Goal: Task Accomplishment & Management: Use online tool/utility

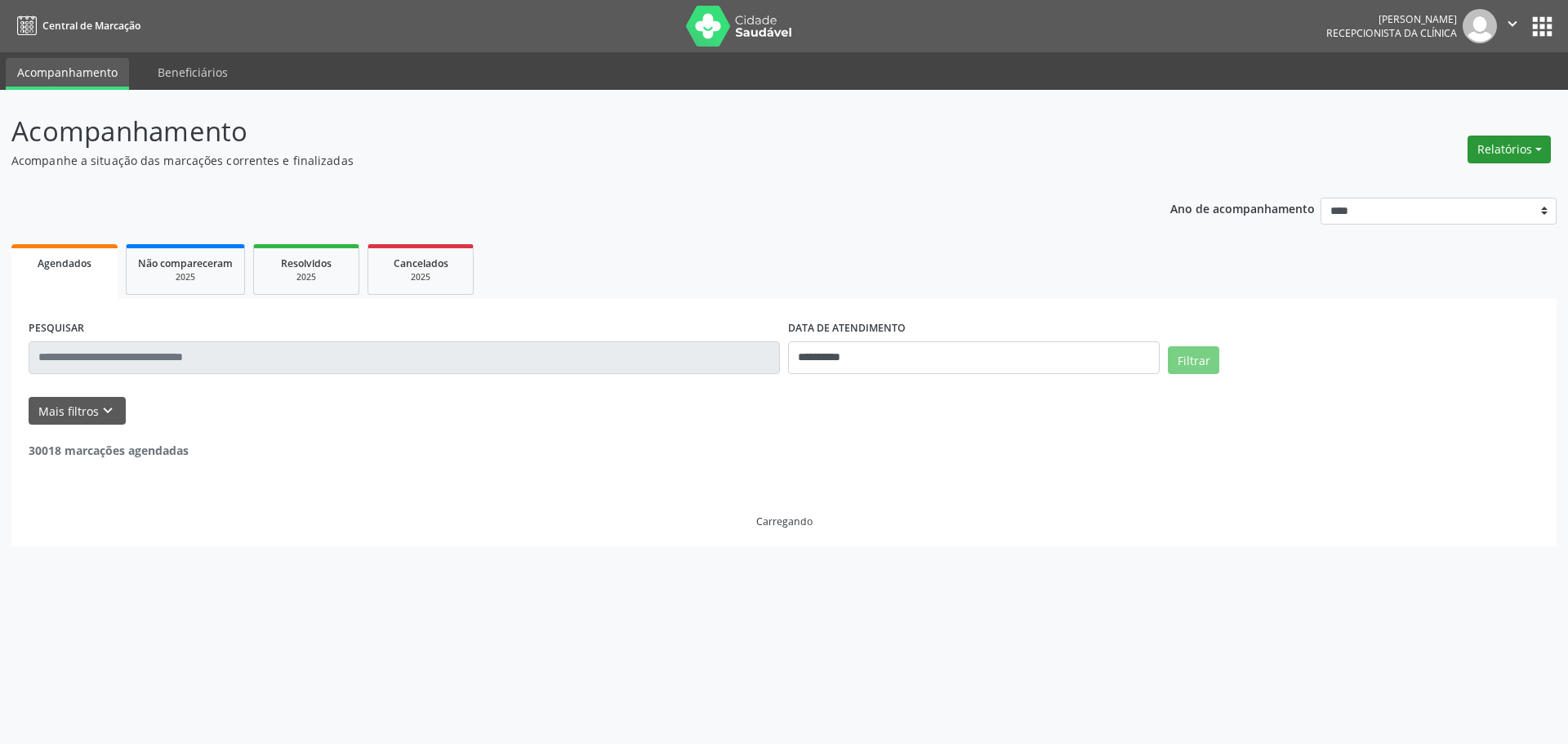
click at [1496, 151] on button "Relatórios" at bounding box center [1509, 149] width 83 height 28
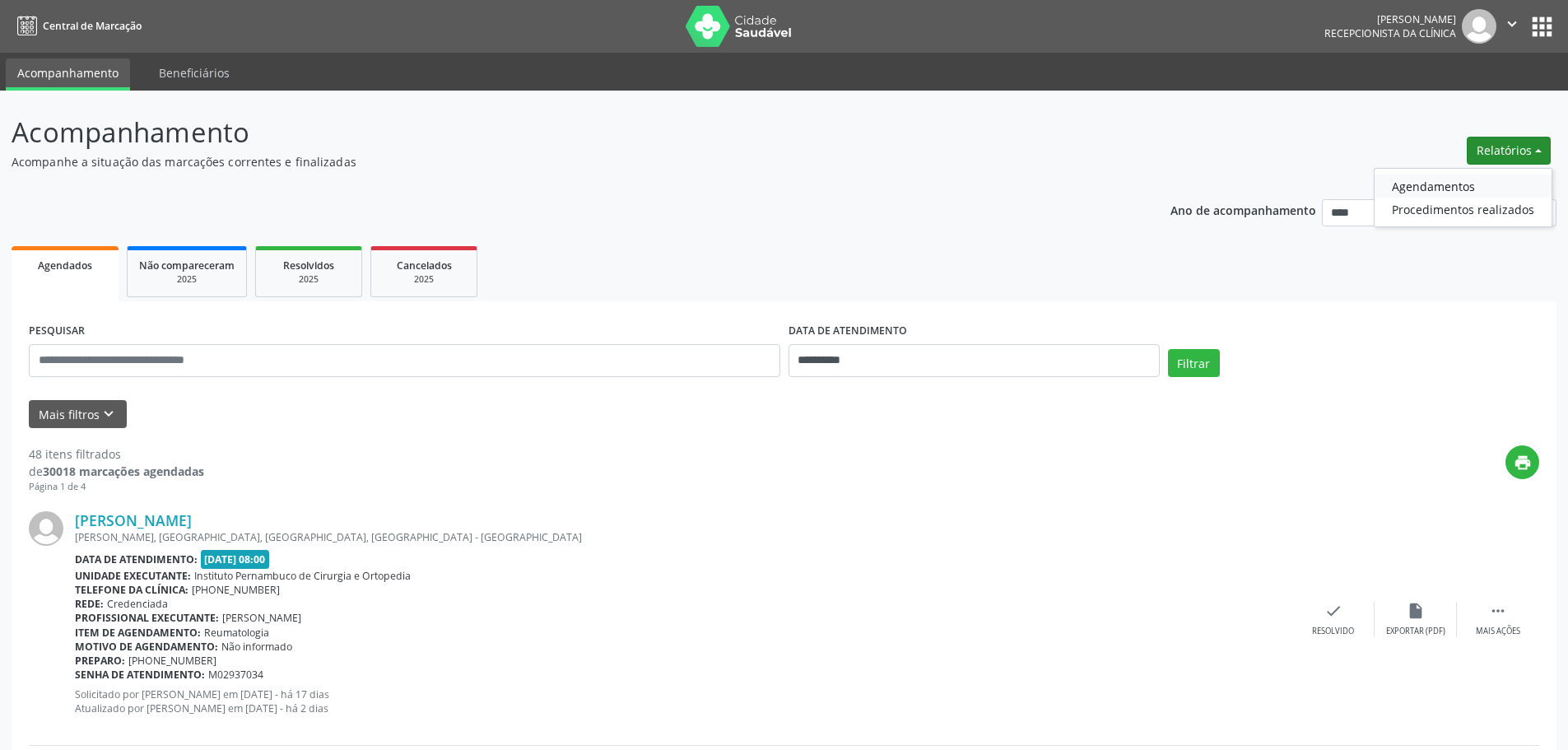
click at [1447, 184] on link "Agendamentos" at bounding box center [1463, 185] width 177 height 23
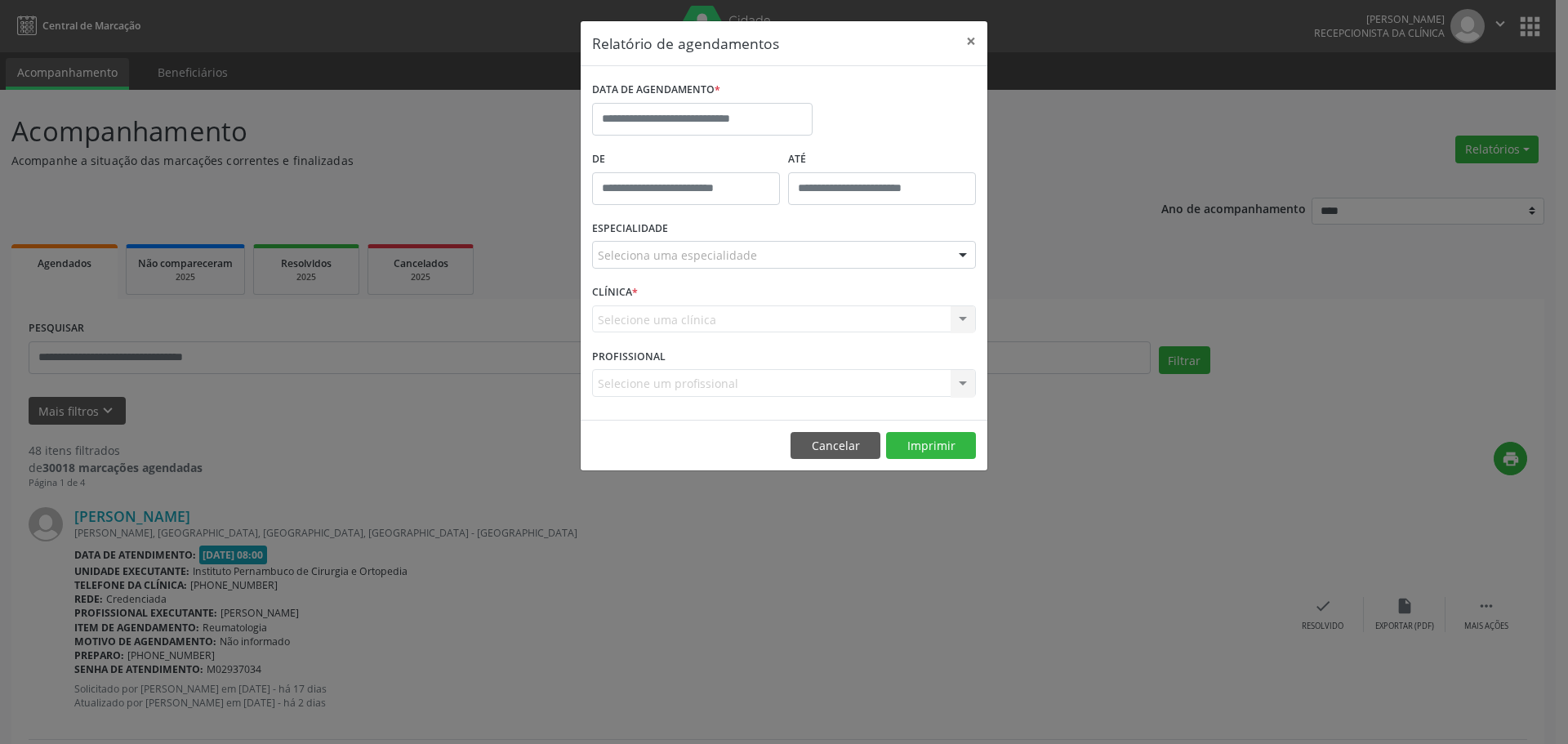
click at [794, 100] on div "DATA DE AGENDAMENTO *" at bounding box center [703, 91] width 221 height 25
click at [766, 120] on input "text" at bounding box center [703, 119] width 221 height 33
click at [657, 238] on span "6" at bounding box center [645, 236] width 32 height 32
type input "**********"
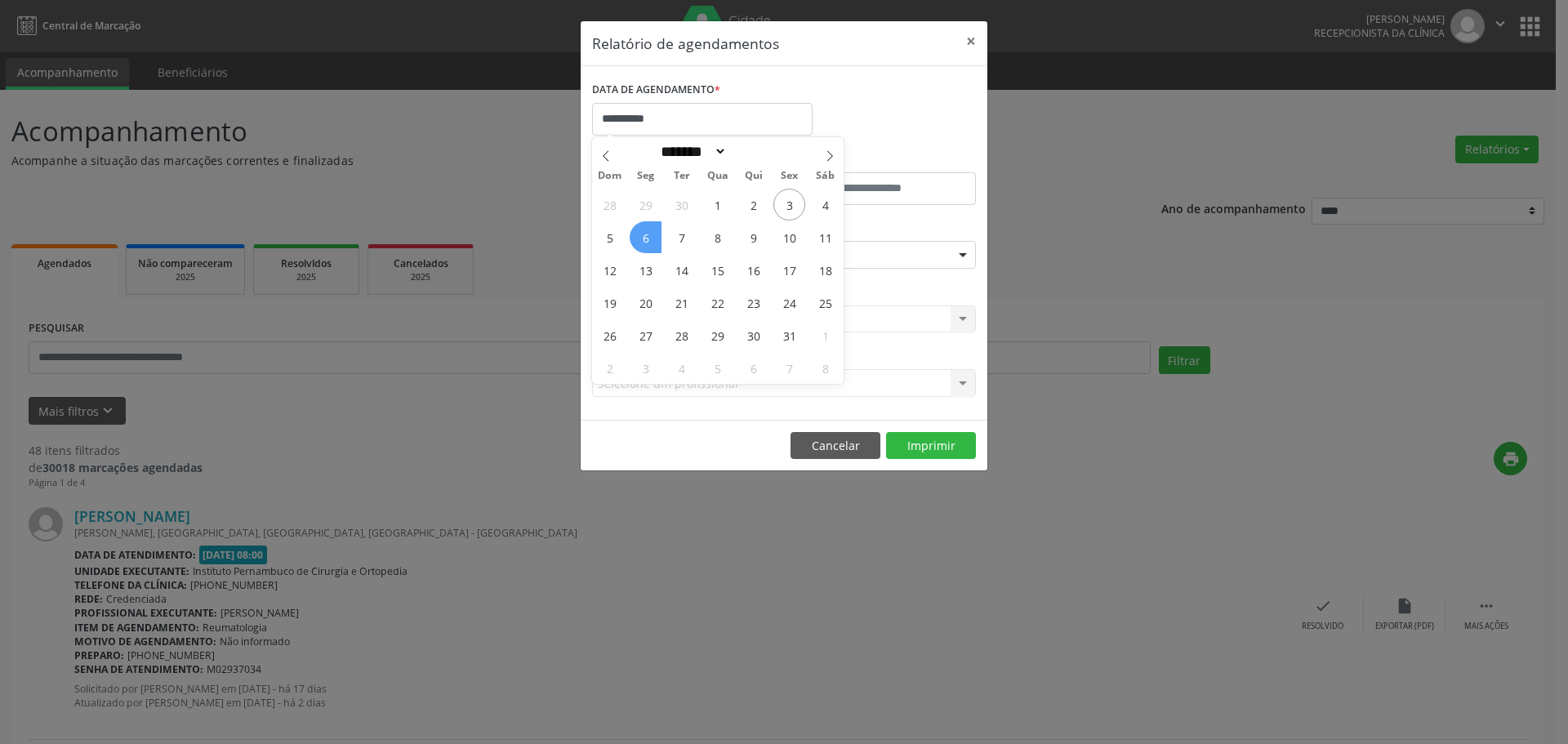
click at [657, 238] on span "6" at bounding box center [645, 236] width 32 height 32
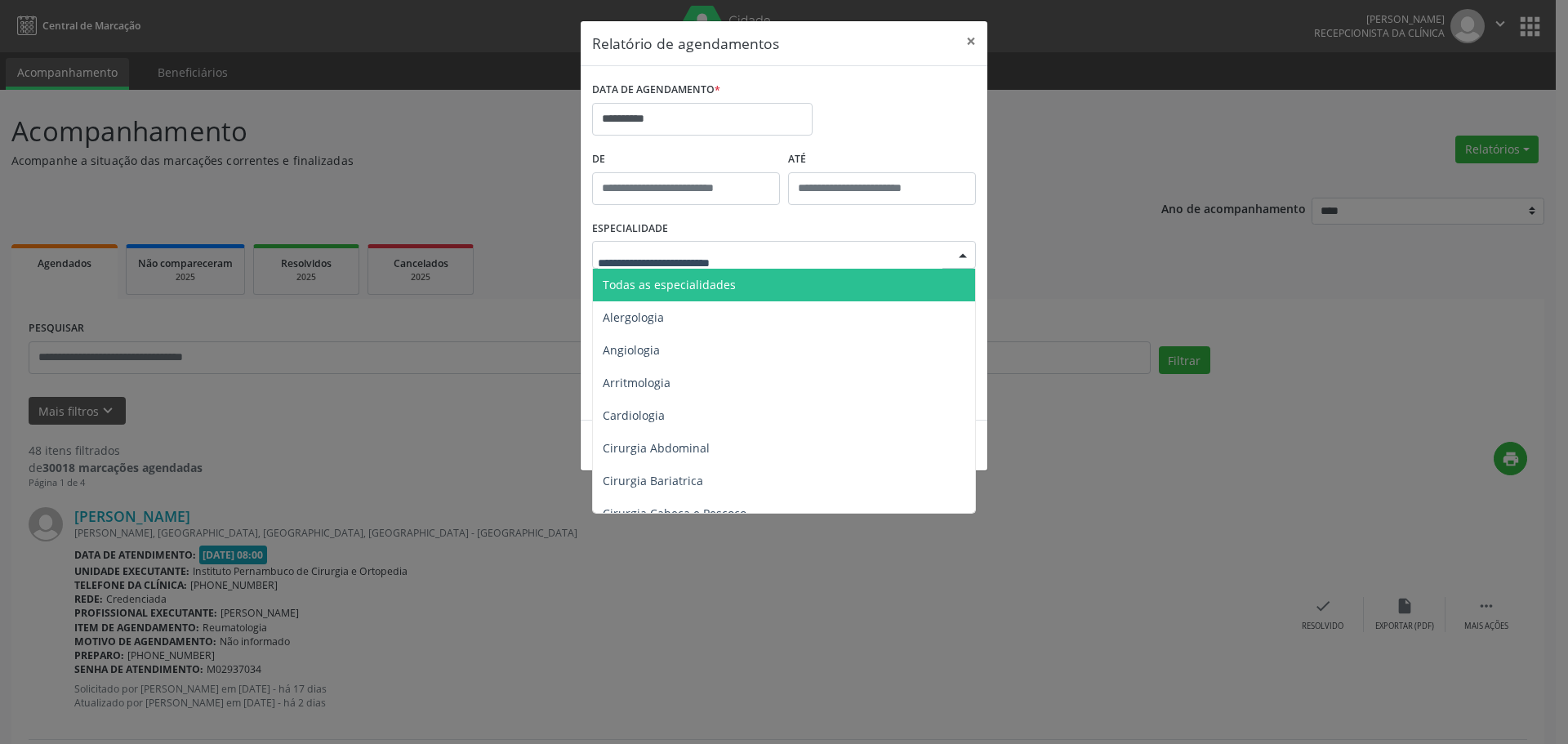
click at [716, 279] on span "Todas as especialidades" at bounding box center [669, 284] width 133 height 15
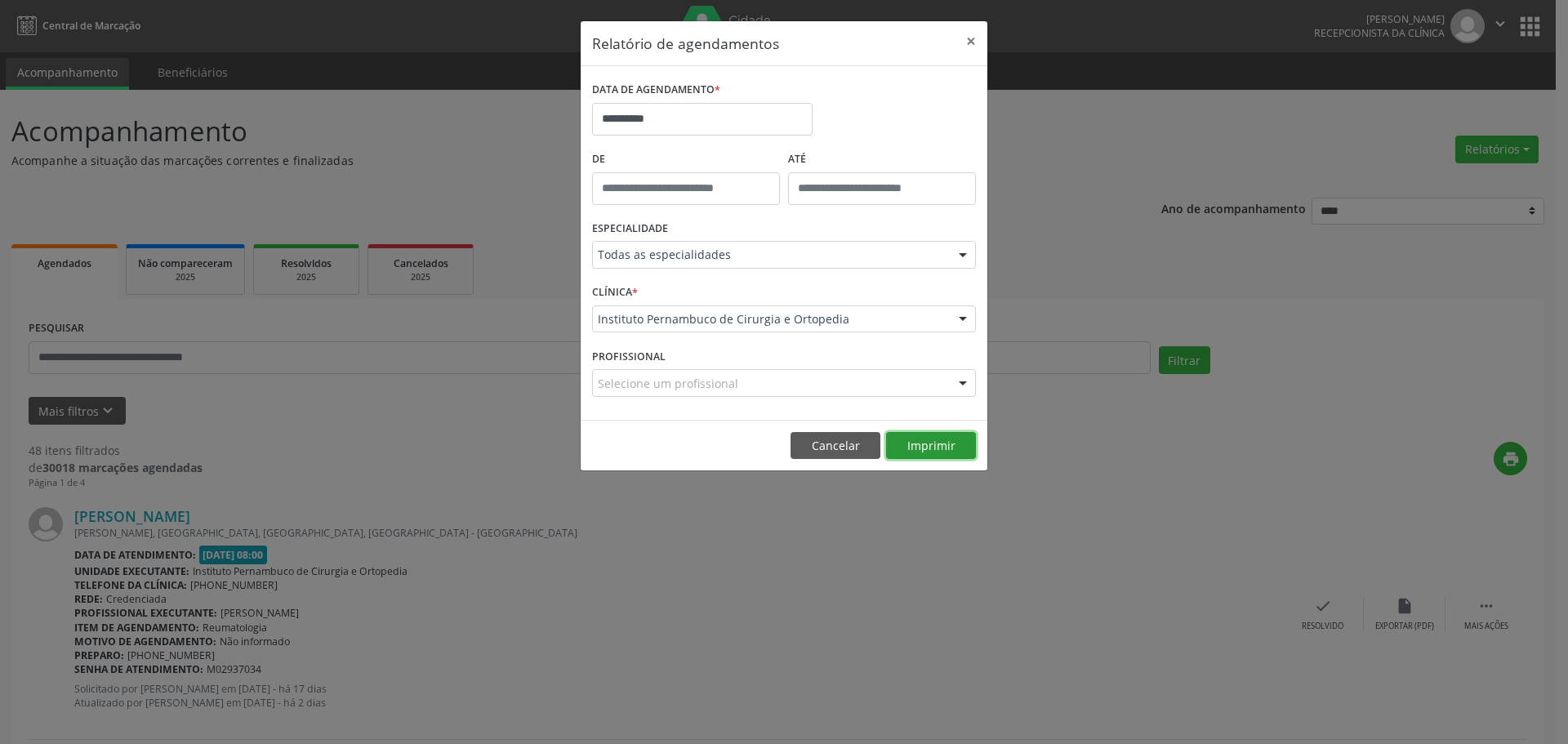
click at [922, 451] on button "Imprimir" at bounding box center [931, 445] width 90 height 28
